Goal: Check status: Check status

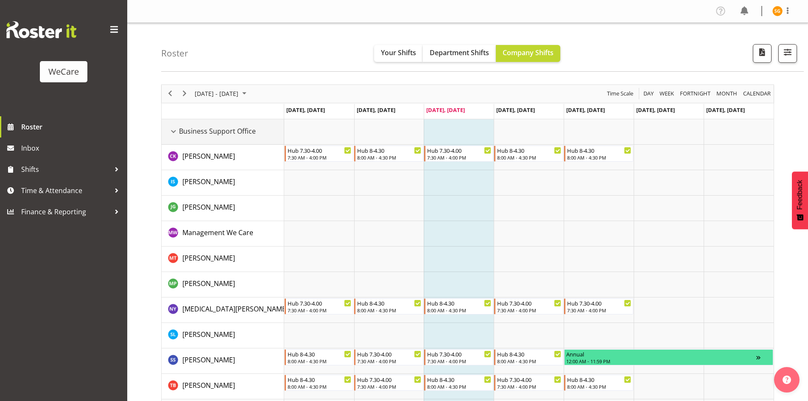
click at [173, 132] on div "Business Support Office resource" at bounding box center [173, 131] width 11 height 11
click at [171, 130] on div "Business Support Office resource" at bounding box center [173, 131] width 11 height 11
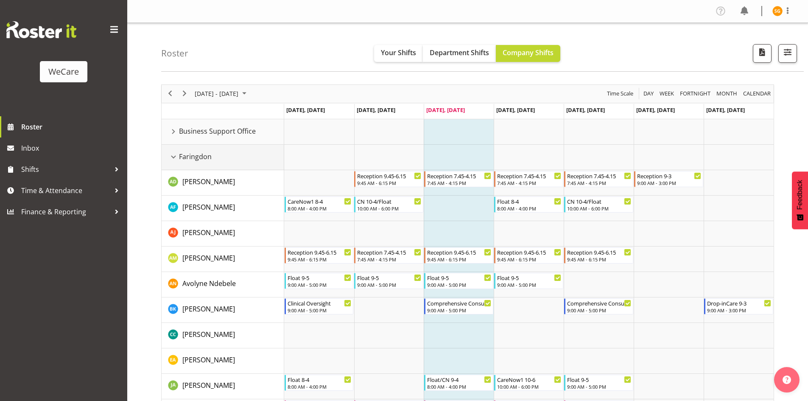
click at [172, 156] on div "Faringdon resource" at bounding box center [173, 156] width 11 height 11
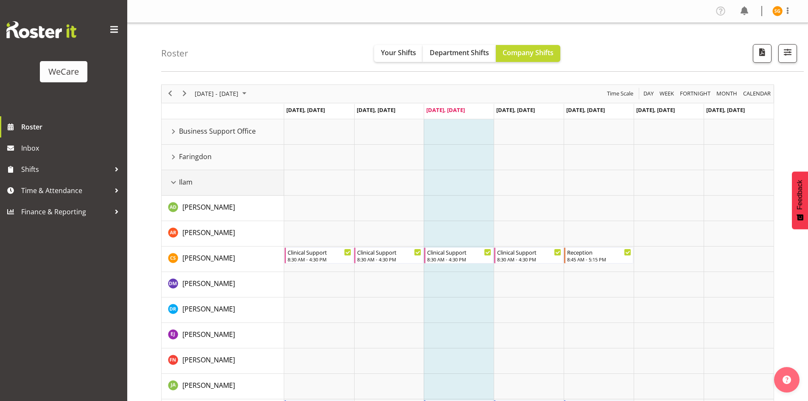
click at [176, 182] on div "Ilam resource" at bounding box center [173, 182] width 11 height 11
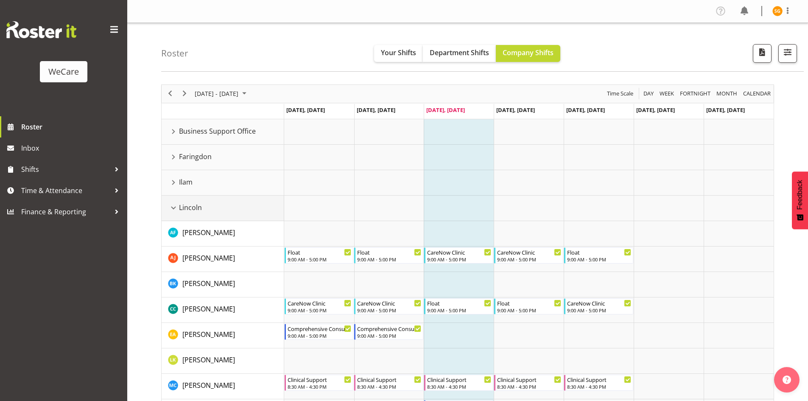
click at [174, 210] on div "Lincoln resource" at bounding box center [173, 207] width 11 height 11
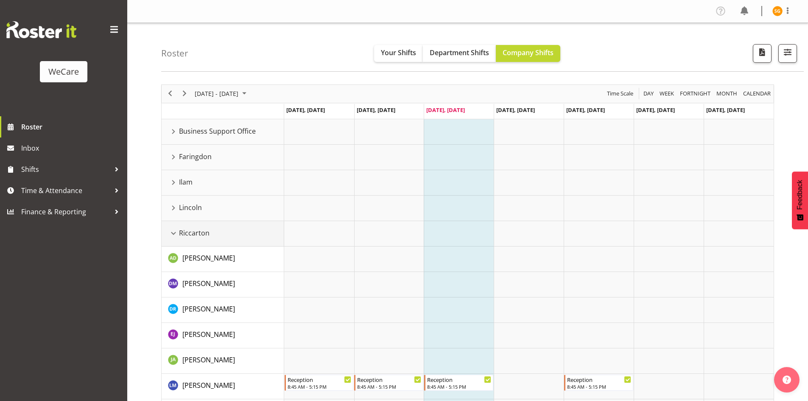
click at [173, 236] on div "Riccarton resource" at bounding box center [173, 233] width 11 height 11
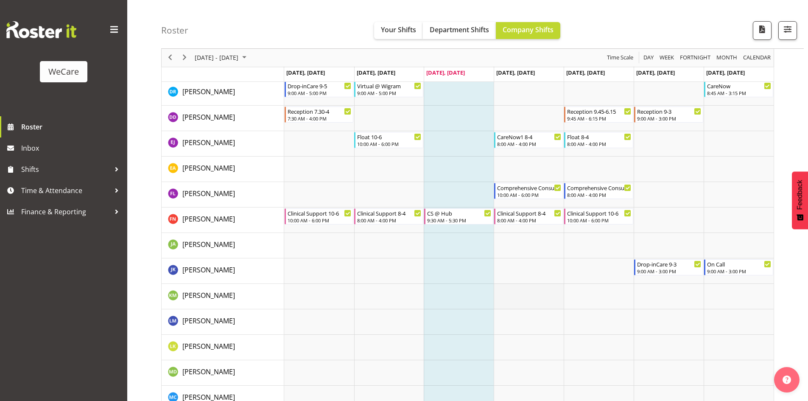
scroll to position [336, 0]
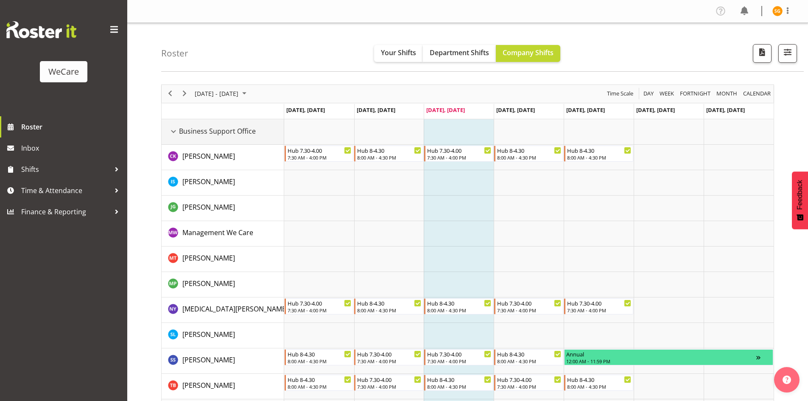
drag, startPoint x: 169, startPoint y: 129, endPoint x: 175, endPoint y: 143, distance: 14.8
click at [169, 129] on div "Business Support Office resource" at bounding box center [173, 131] width 11 height 11
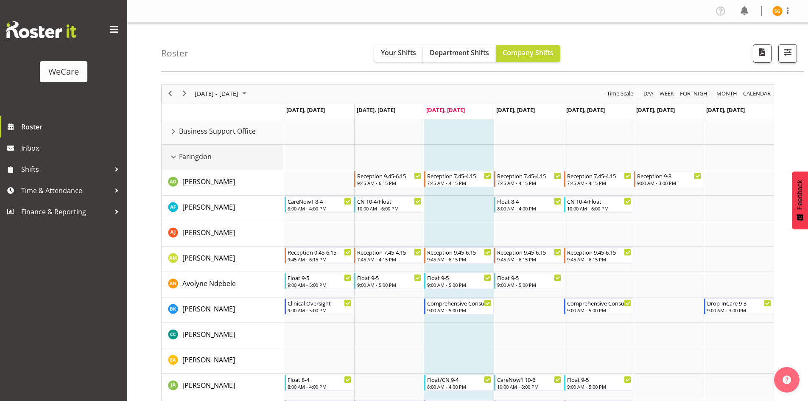
click at [175, 157] on div "Faringdon resource" at bounding box center [173, 156] width 11 height 11
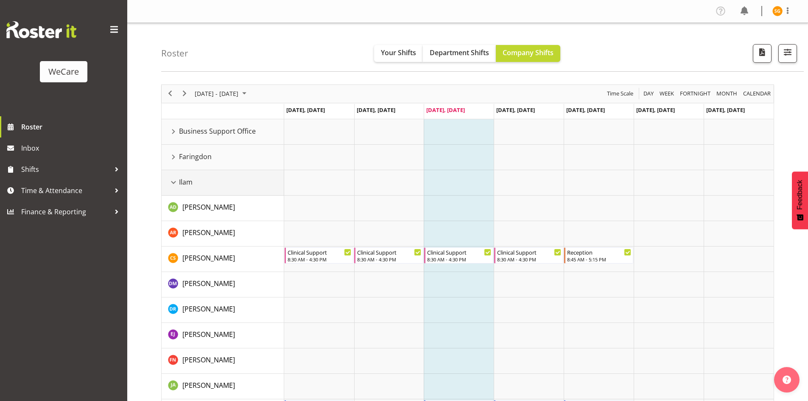
click at [174, 179] on div "Ilam resource" at bounding box center [173, 182] width 11 height 11
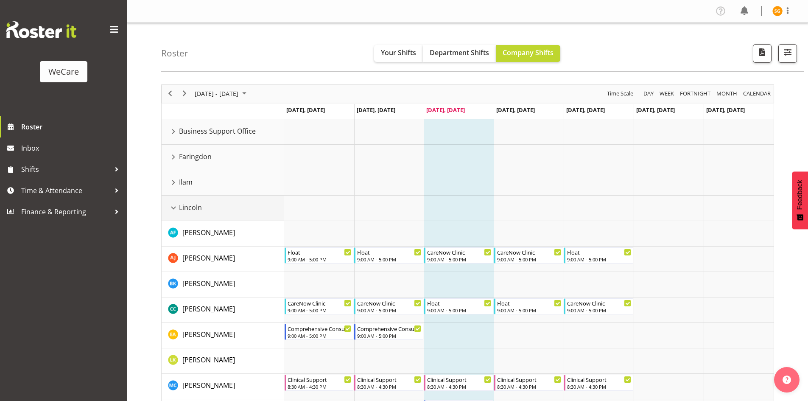
click at [173, 206] on div "Lincoln resource" at bounding box center [173, 207] width 11 height 11
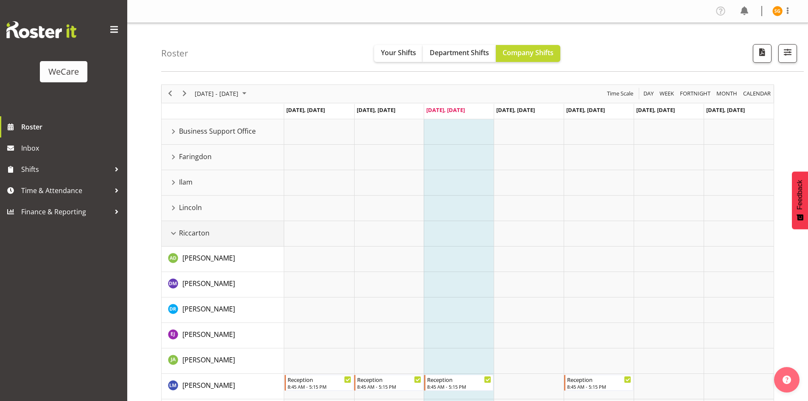
click at [176, 231] on div "Riccarton resource" at bounding box center [173, 233] width 11 height 11
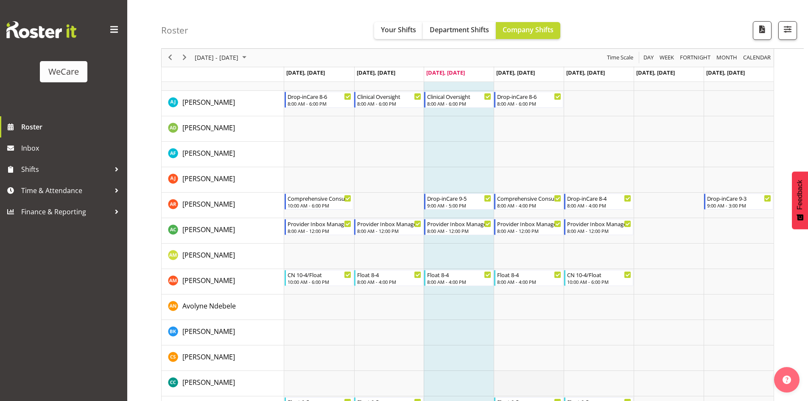
scroll to position [124, 0]
